Goal: Find contact information: Find contact information

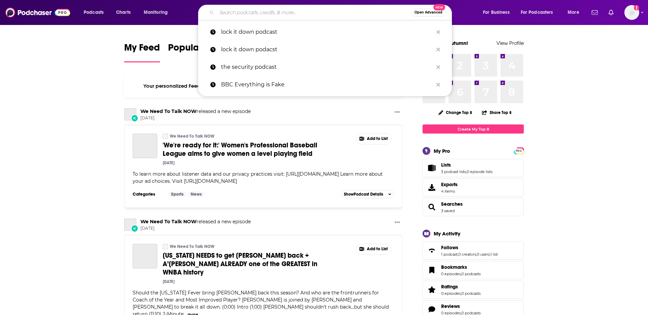
click at [325, 16] on input "Search podcasts, credits, & more..." at bounding box center [314, 12] width 195 height 11
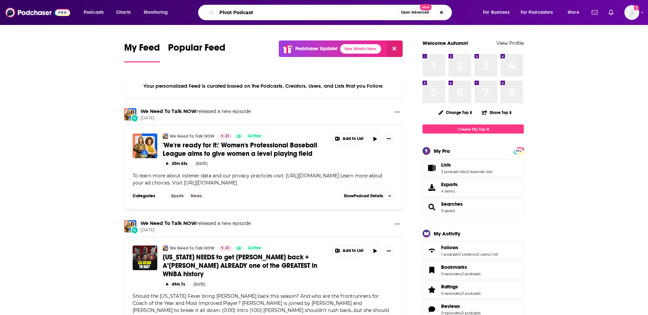
type input "Pivot Podcast"
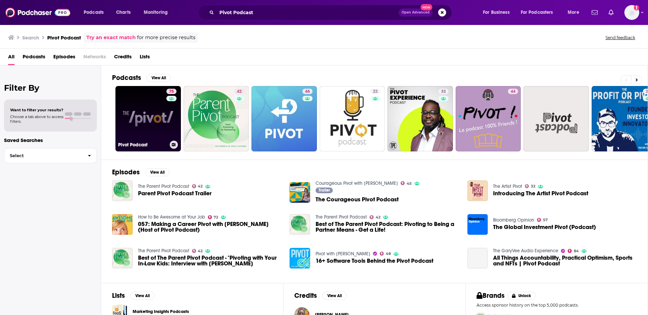
click at [149, 133] on link "75 Pivot Podcast" at bounding box center [147, 118] width 65 height 65
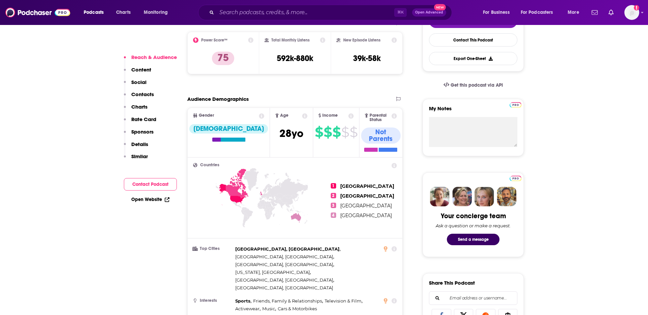
scroll to position [206, 0]
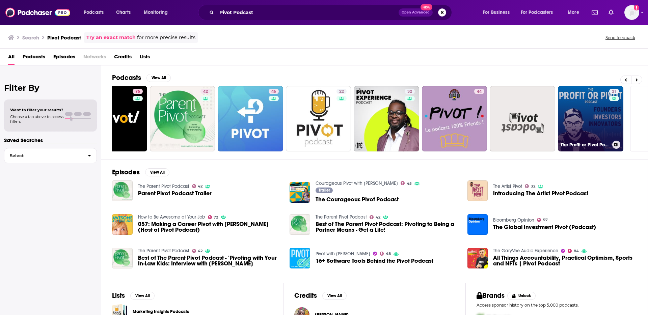
scroll to position [0, 34]
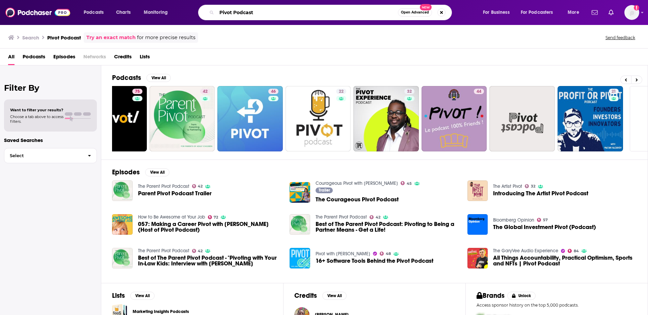
click at [281, 9] on input "Pivot Podcast" at bounding box center [307, 12] width 181 height 11
type input "Pivot Podcast with [PERSON_NAME]"
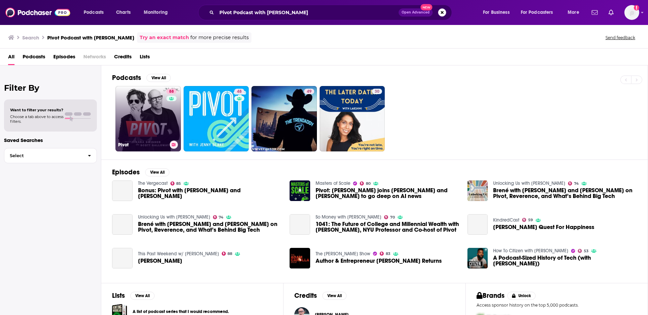
click at [147, 111] on link "88 Pivot" at bounding box center [147, 118] width 65 height 65
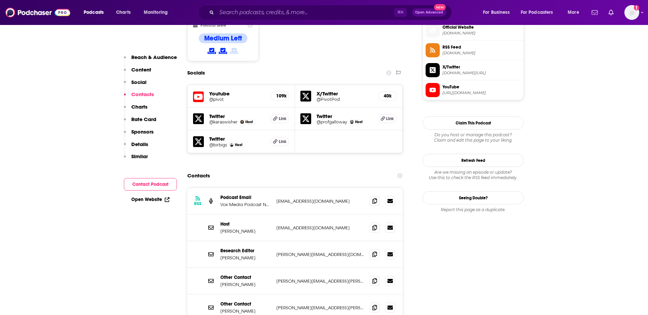
scroll to position [552, 0]
click at [285, 170] on div "Contacts" at bounding box center [294, 176] width 215 height 13
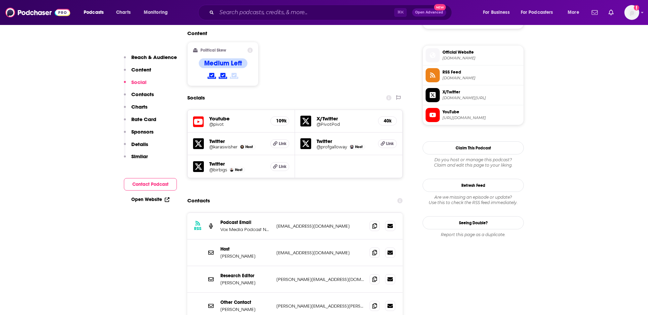
scroll to position [543, 0]
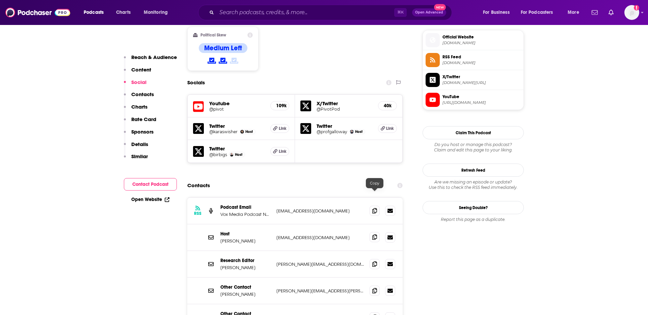
click at [374, 235] on icon at bounding box center [374, 237] width 5 height 5
